Goal: Information Seeking & Learning: Learn about a topic

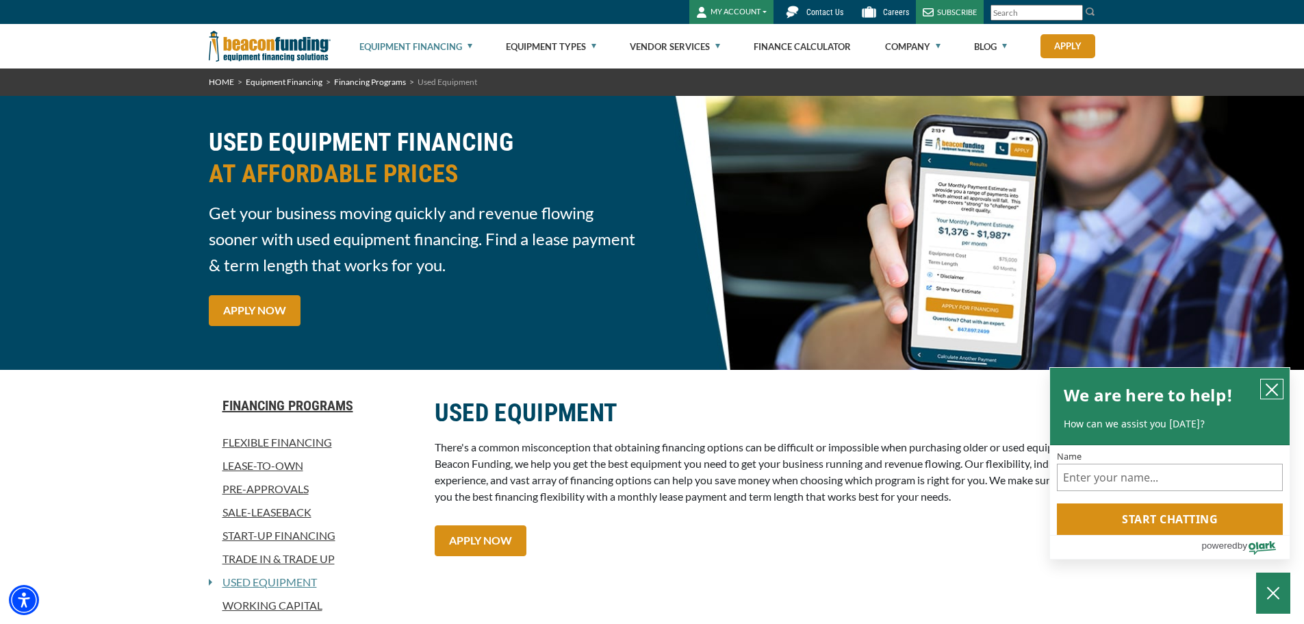
click at [1276, 381] on button "close chatbox" at bounding box center [1272, 388] width 22 height 19
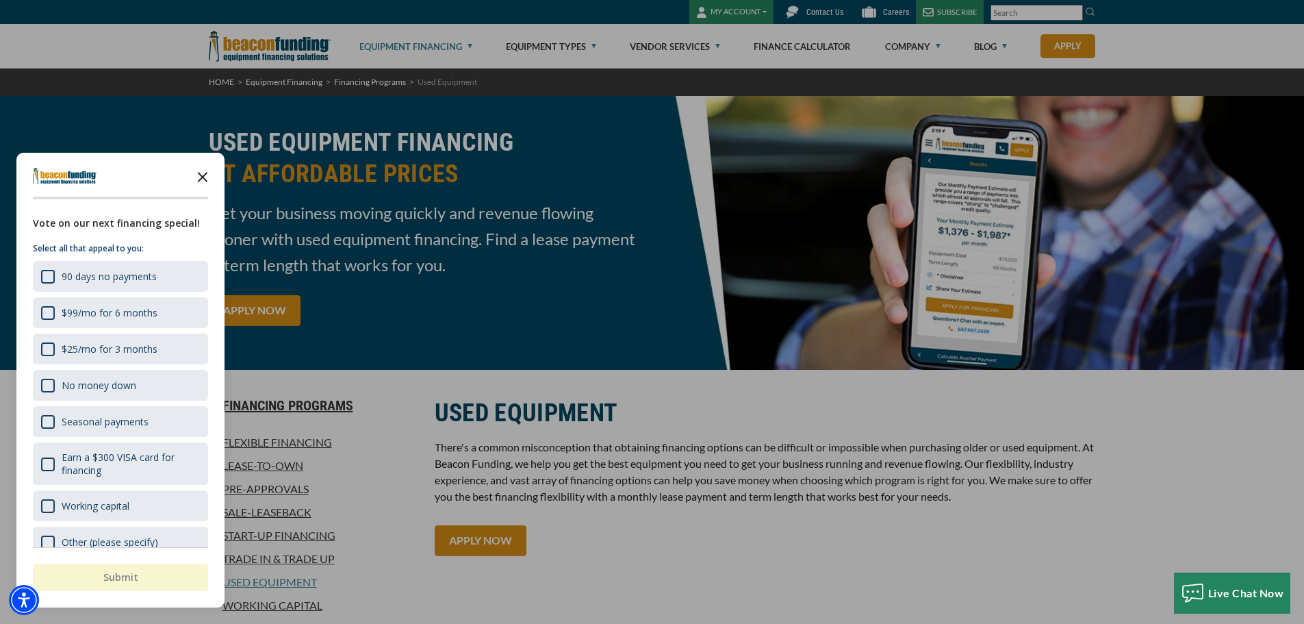
click at [207, 176] on icon "Close the survey" at bounding box center [202, 175] width 27 height 27
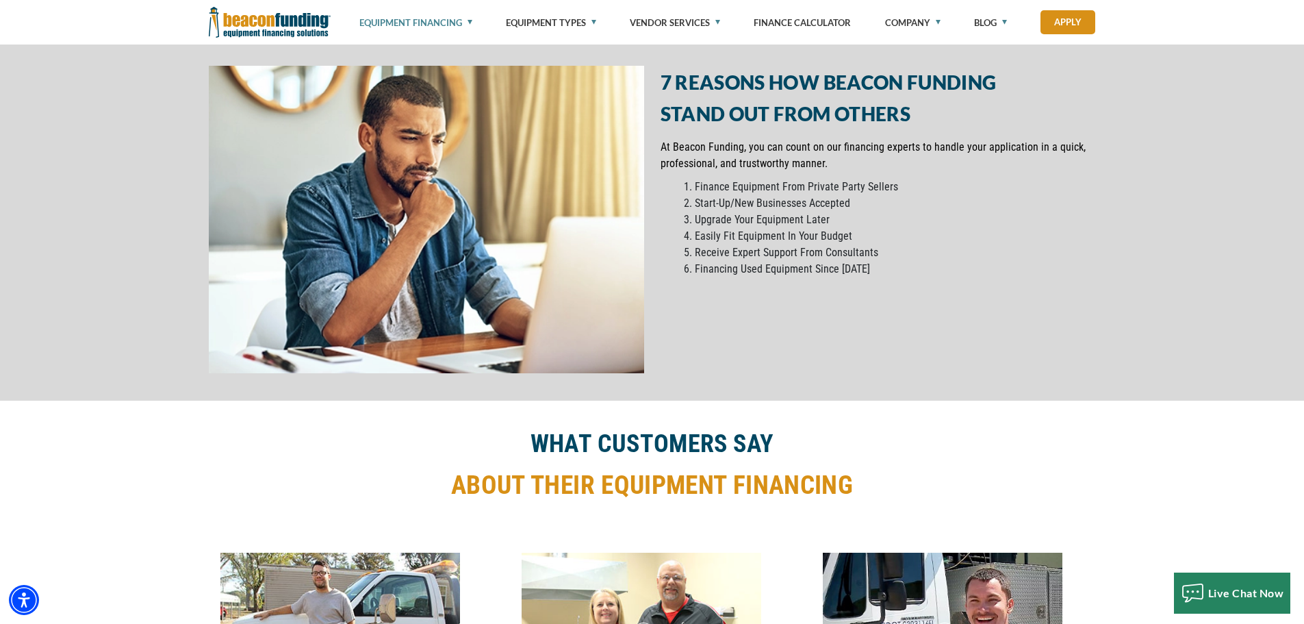
scroll to position [2759, 0]
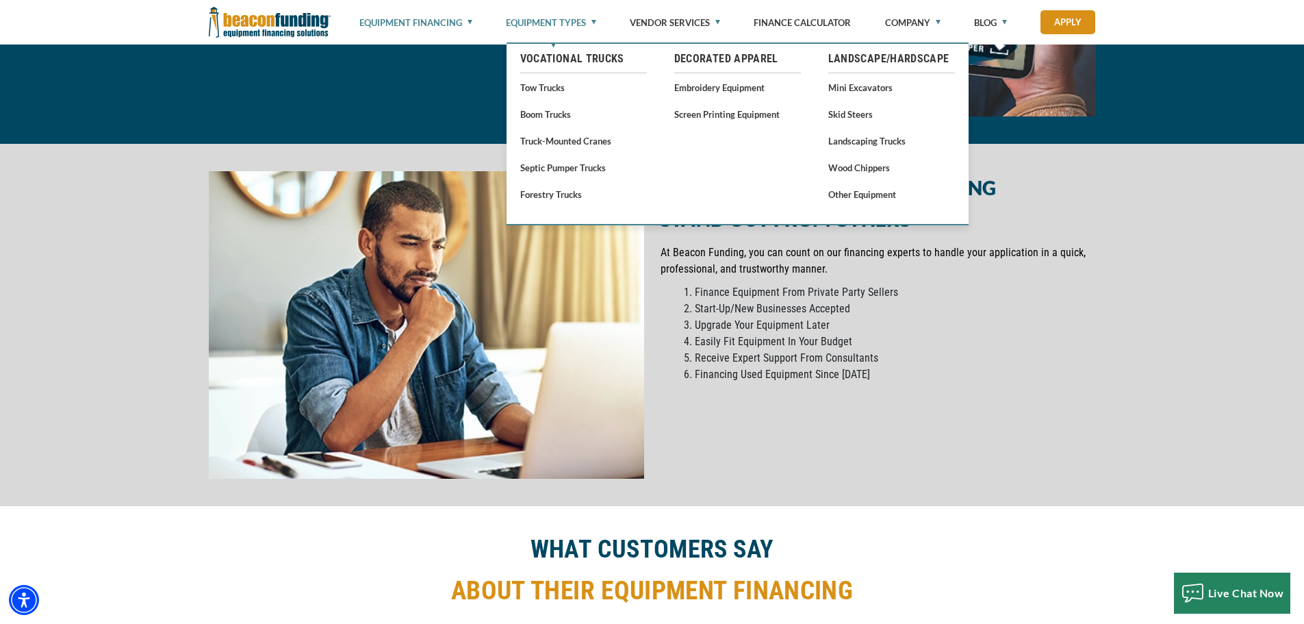
click at [581, 18] on link "Equipment Types" at bounding box center [551, 22] width 90 height 45
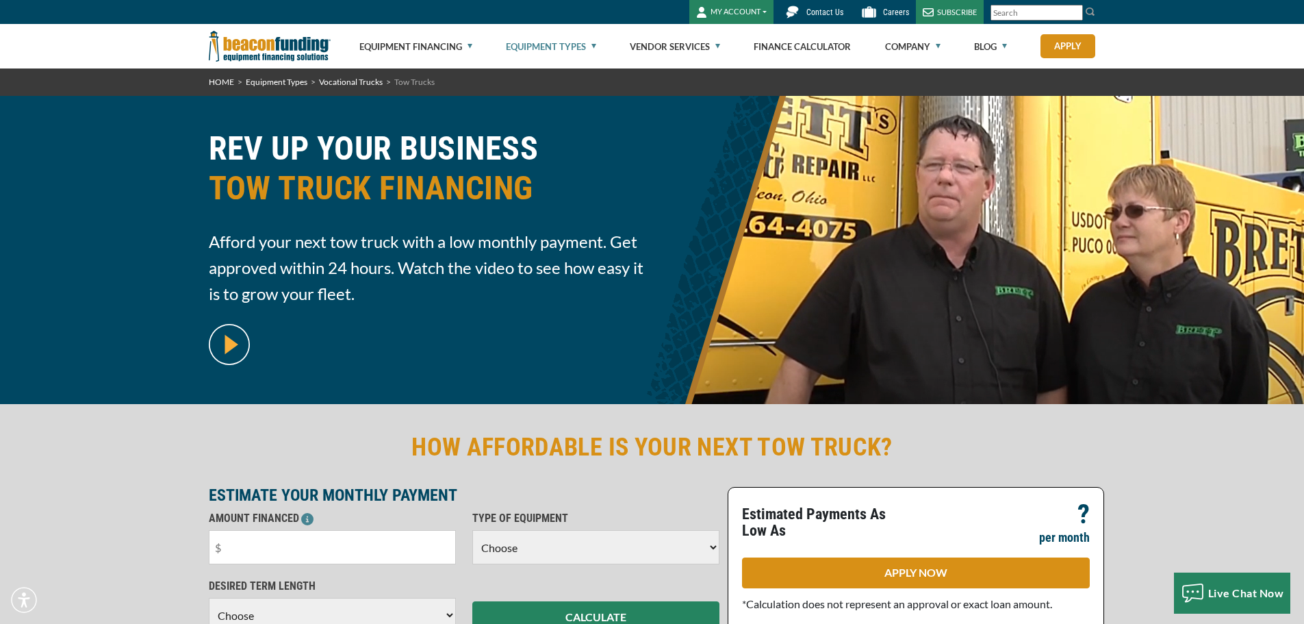
click at [574, 44] on link "Equipment Types" at bounding box center [551, 47] width 90 height 44
click at [547, 51] on link "Equipment Types" at bounding box center [551, 47] width 90 height 44
drag, startPoint x: 0, startPoint y: 0, endPoint x: 538, endPoint y: 110, distance: 549.3
click at [538, 110] on div "REV UP YOUR BUSINESS TOW TRUCK FINANCING Afford your next tow truck with a low …" at bounding box center [652, 250] width 1304 height 308
click at [520, 40] on link "Equipment Types" at bounding box center [551, 47] width 90 height 44
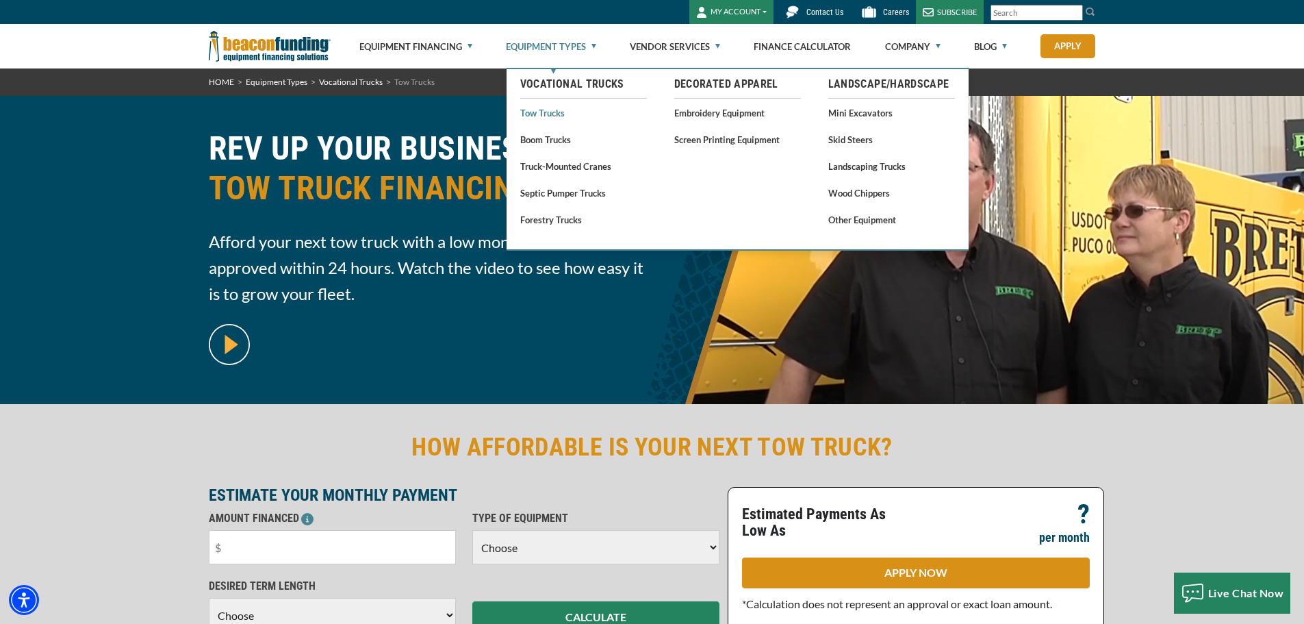
click at [550, 109] on link "Tow Trucks" at bounding box center [583, 112] width 127 height 17
